Goal: Task Accomplishment & Management: Use online tool/utility

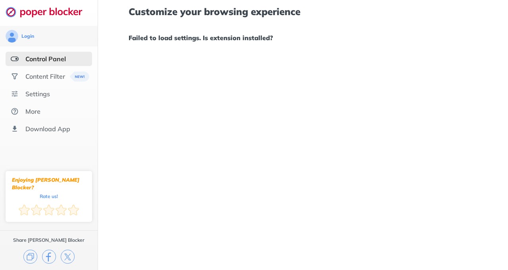
click at [35, 92] on div "Settings" at bounding box center [37, 94] width 25 height 8
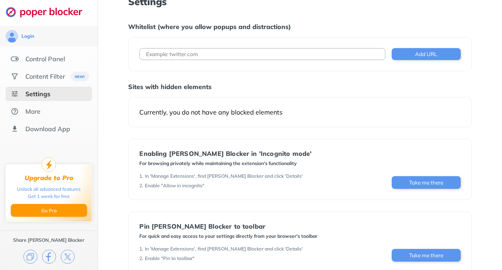
scroll to position [8, 0]
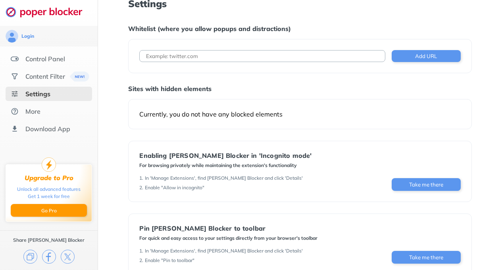
click at [223, 53] on input at bounding box center [262, 56] width 246 height 12
paste input "[URL][DOMAIN_NAME]"
click at [358, 54] on input "[URL][DOMAIN_NAME]" at bounding box center [262, 56] width 246 height 12
type input "[URL][DOMAIN_NAME]"
click at [430, 54] on button "Add URL" at bounding box center [426, 56] width 69 height 12
